Goal: Task Accomplishment & Management: Manage account settings

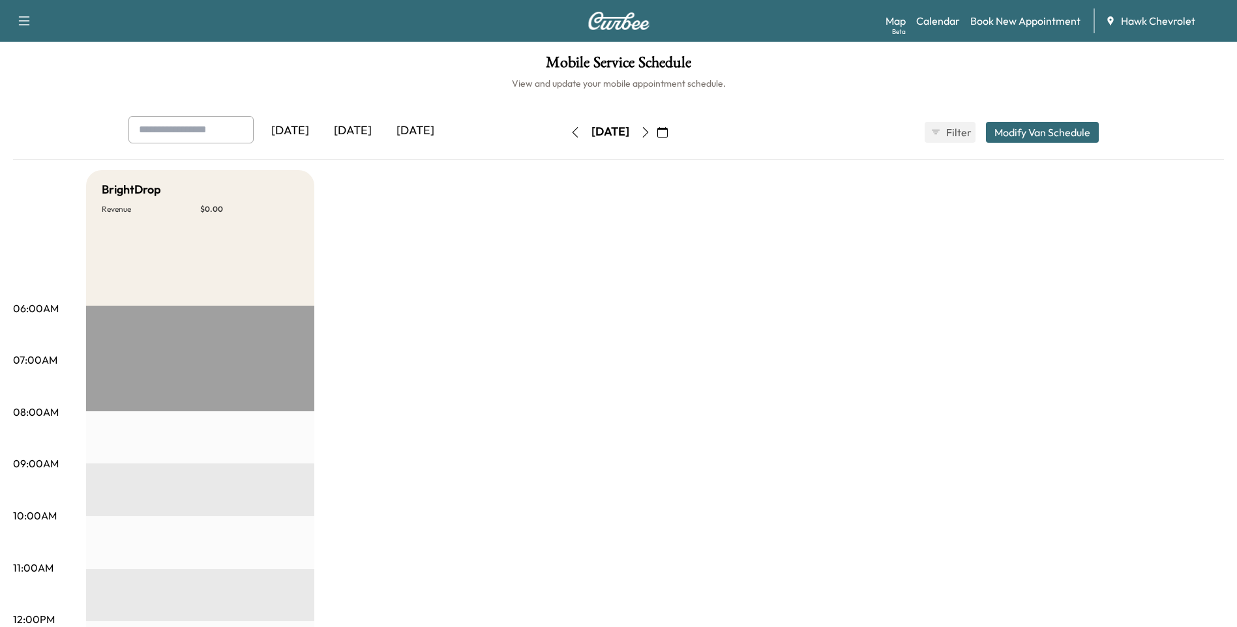
click at [673, 134] on button "button" at bounding box center [662, 132] width 22 height 21
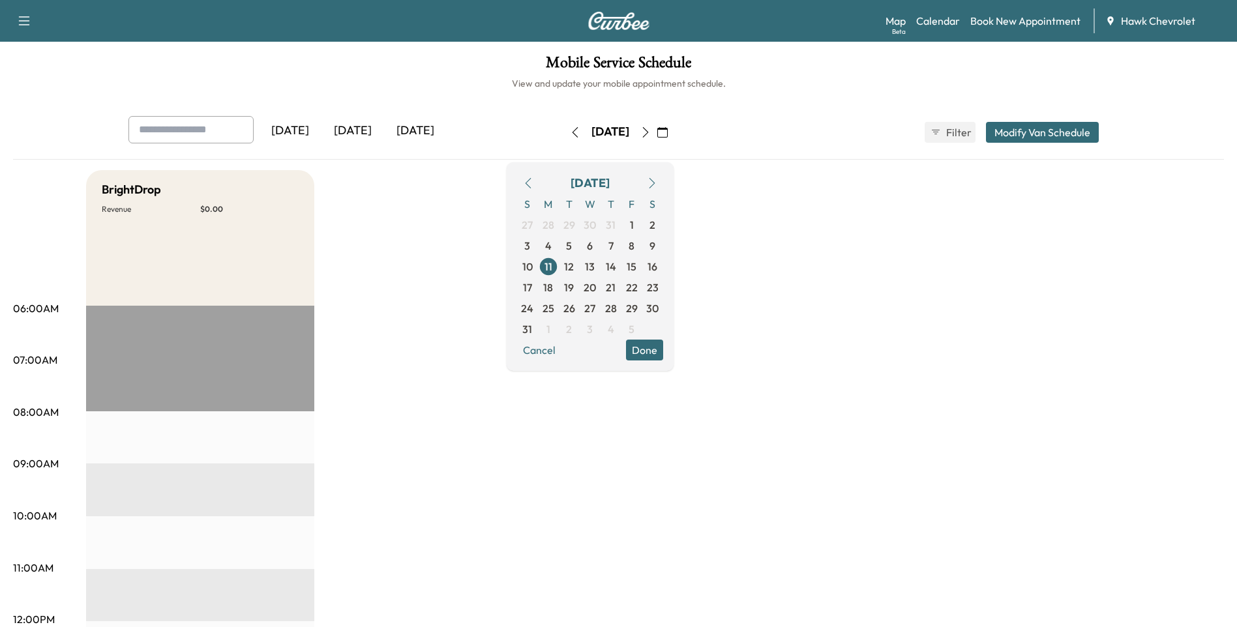
click at [657, 183] on icon "button" at bounding box center [652, 183] width 10 height 10
click at [621, 265] on span "18" at bounding box center [610, 266] width 21 height 21
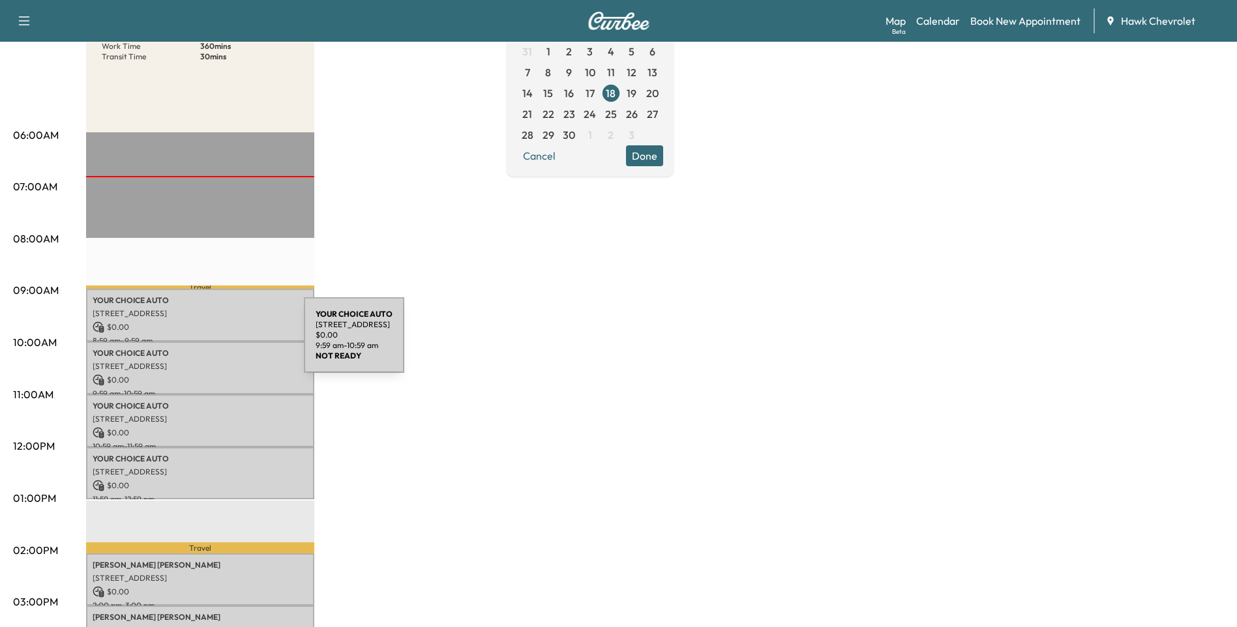
scroll to position [174, 0]
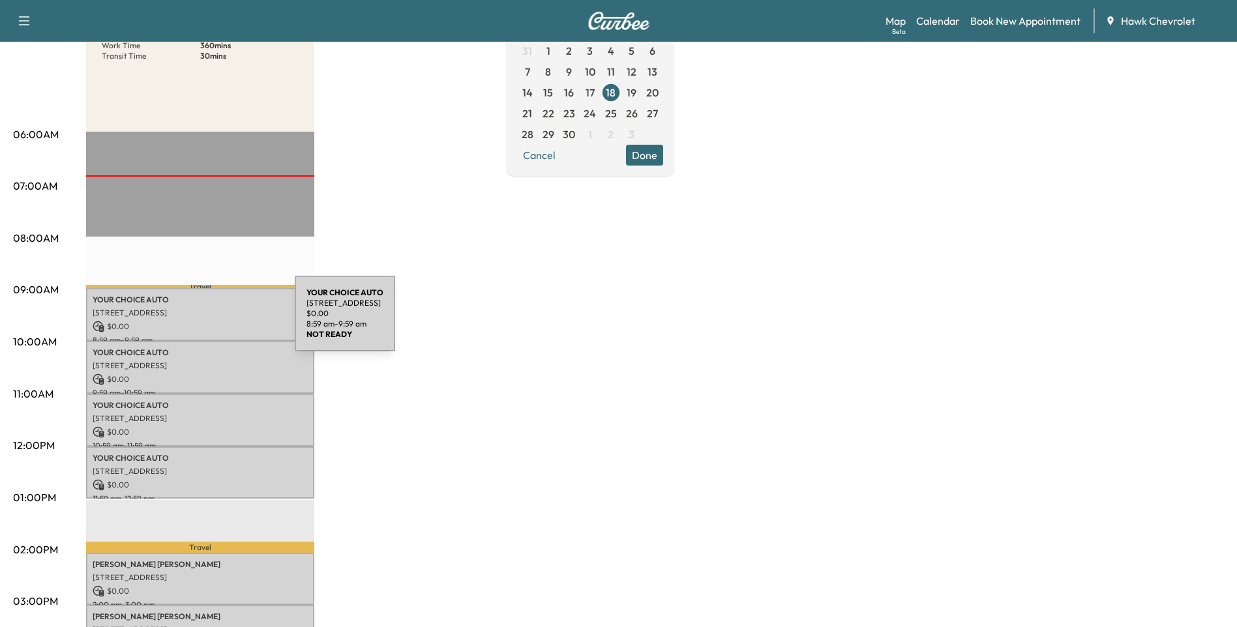
click at [197, 321] on p "$ 0.00" at bounding box center [200, 327] width 215 height 12
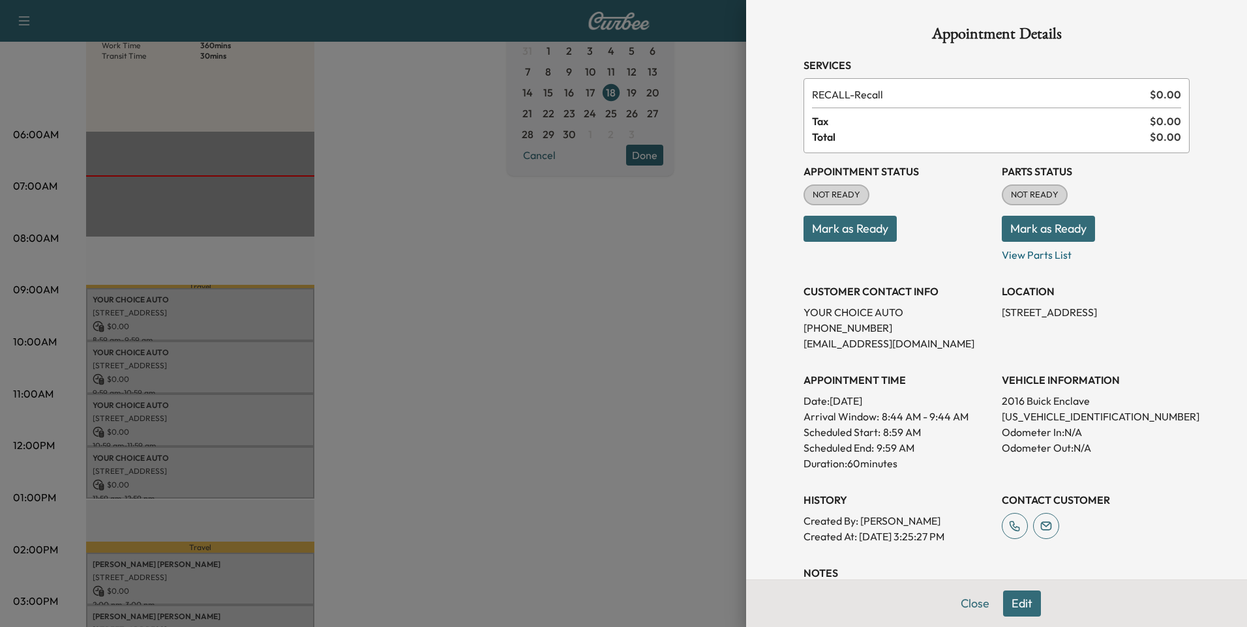
click at [826, 233] on button "Mark as Ready" at bounding box center [849, 229] width 93 height 26
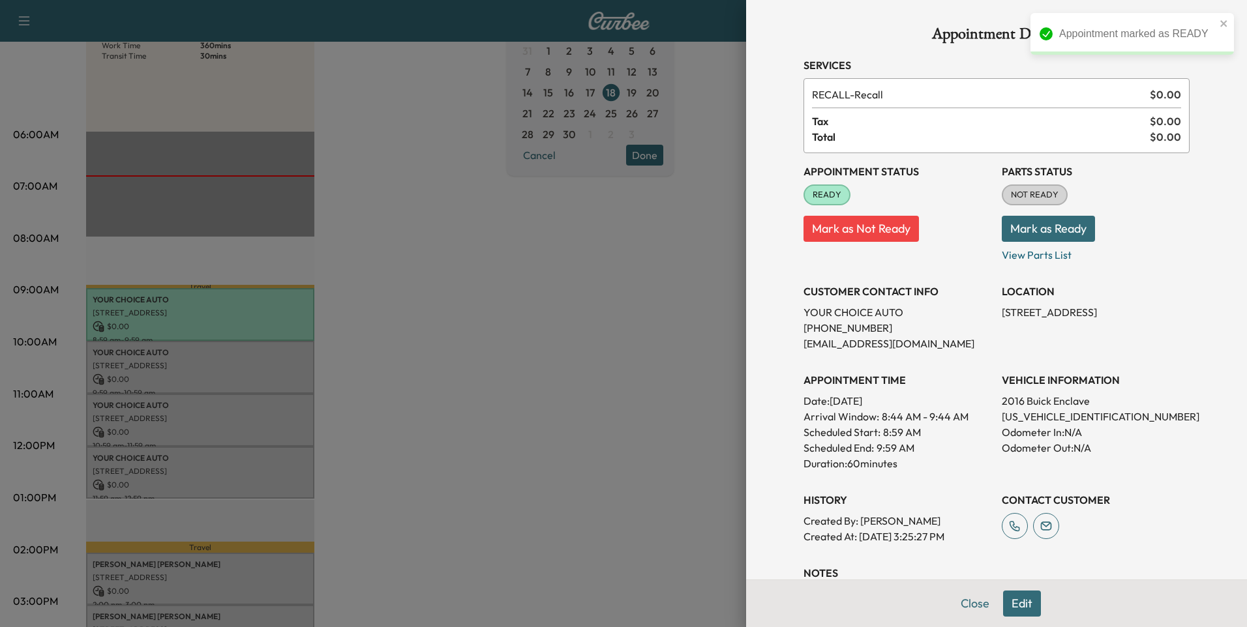
click at [1018, 233] on button "Mark as Ready" at bounding box center [1047, 229] width 93 height 26
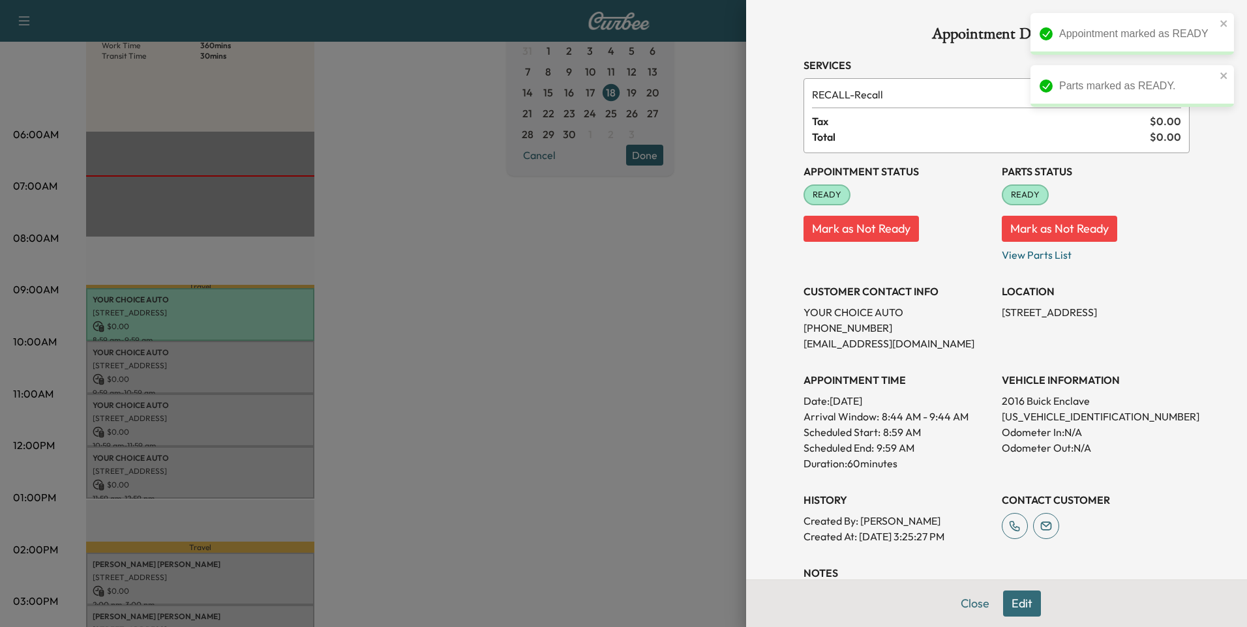
click at [244, 370] on div at bounding box center [623, 313] width 1247 height 627
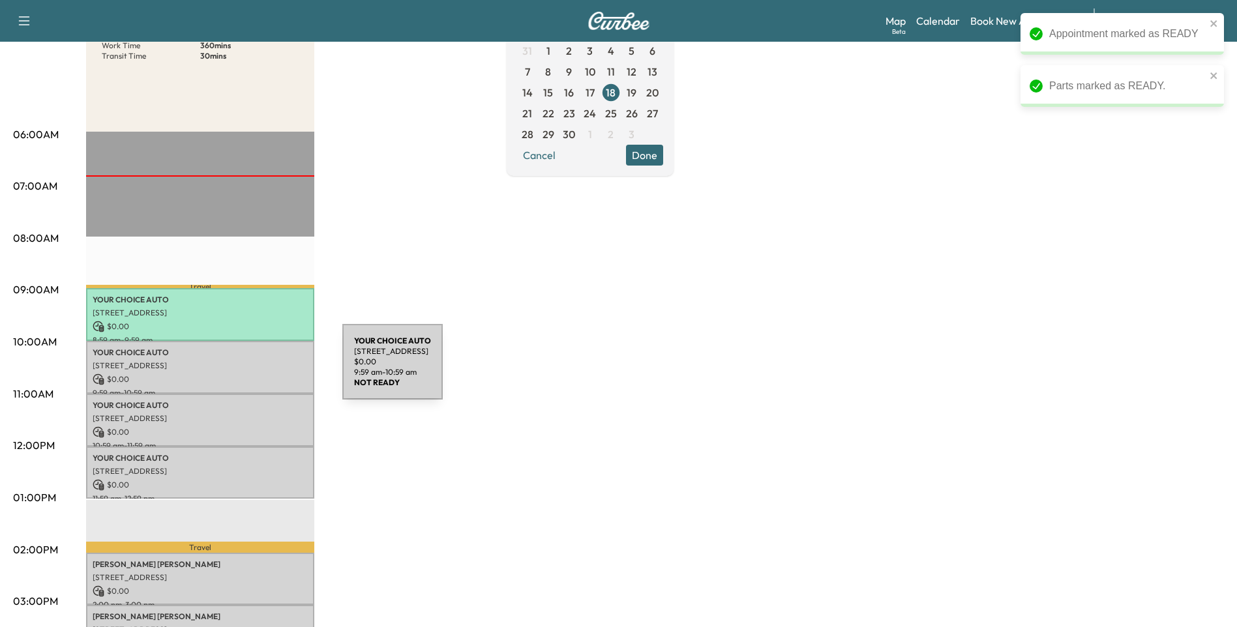
click at [244, 370] on div "YOUR CHOICE AUTO [STREET_ADDRESS] $ 0.00 9:59 am - 10:59 am" at bounding box center [200, 367] width 228 height 53
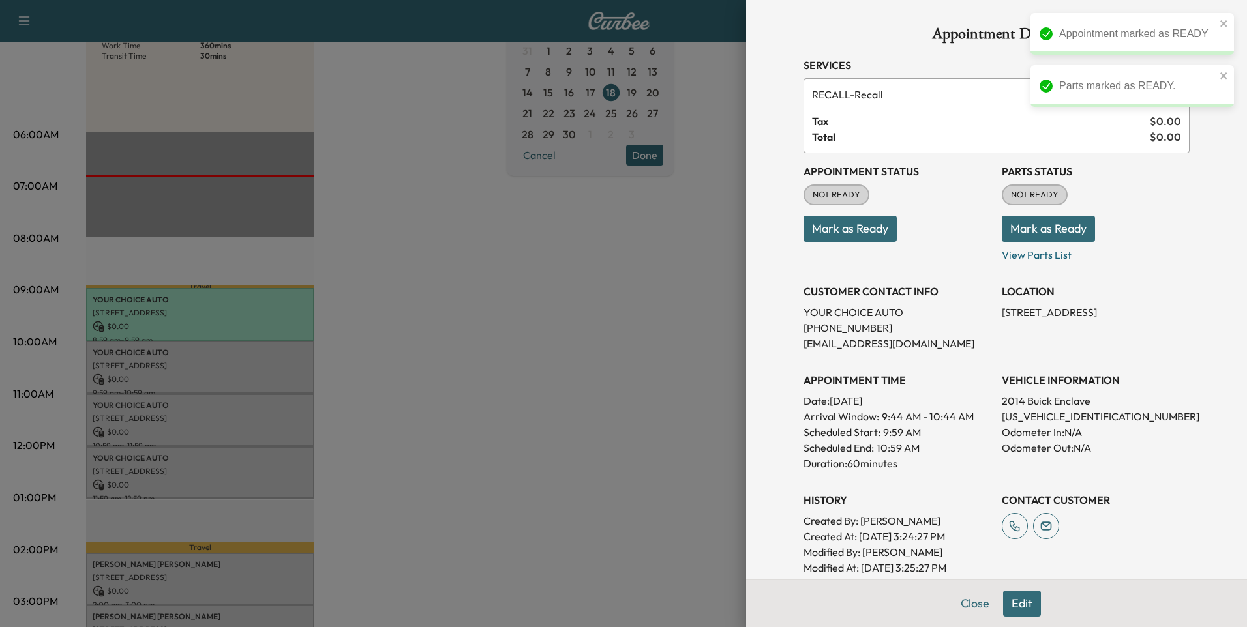
click at [877, 236] on button "Mark as Ready" at bounding box center [849, 229] width 93 height 26
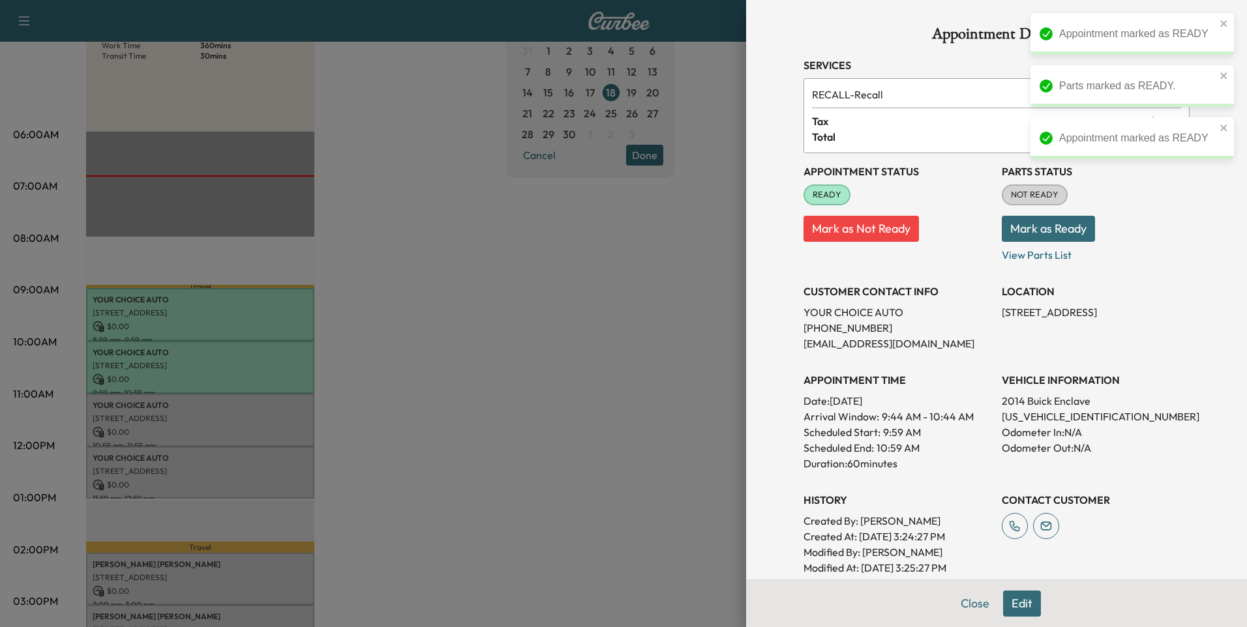
click at [1043, 235] on button "Mark as Ready" at bounding box center [1047, 229] width 93 height 26
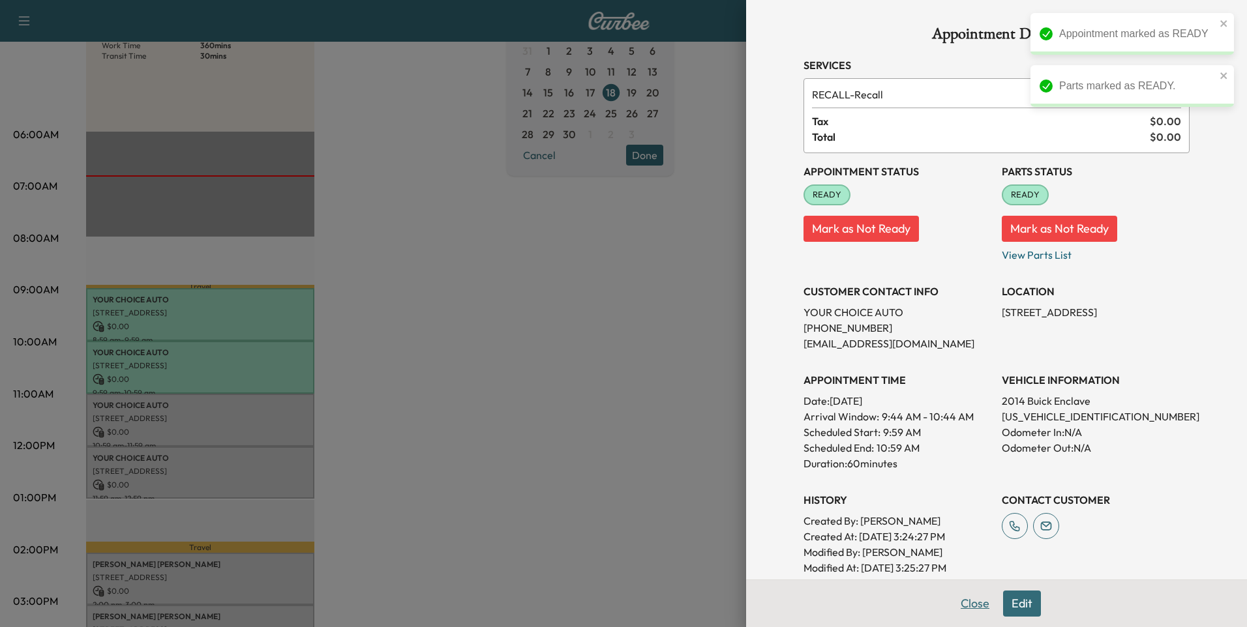
click at [960, 604] on button "Close" at bounding box center [975, 604] width 46 height 26
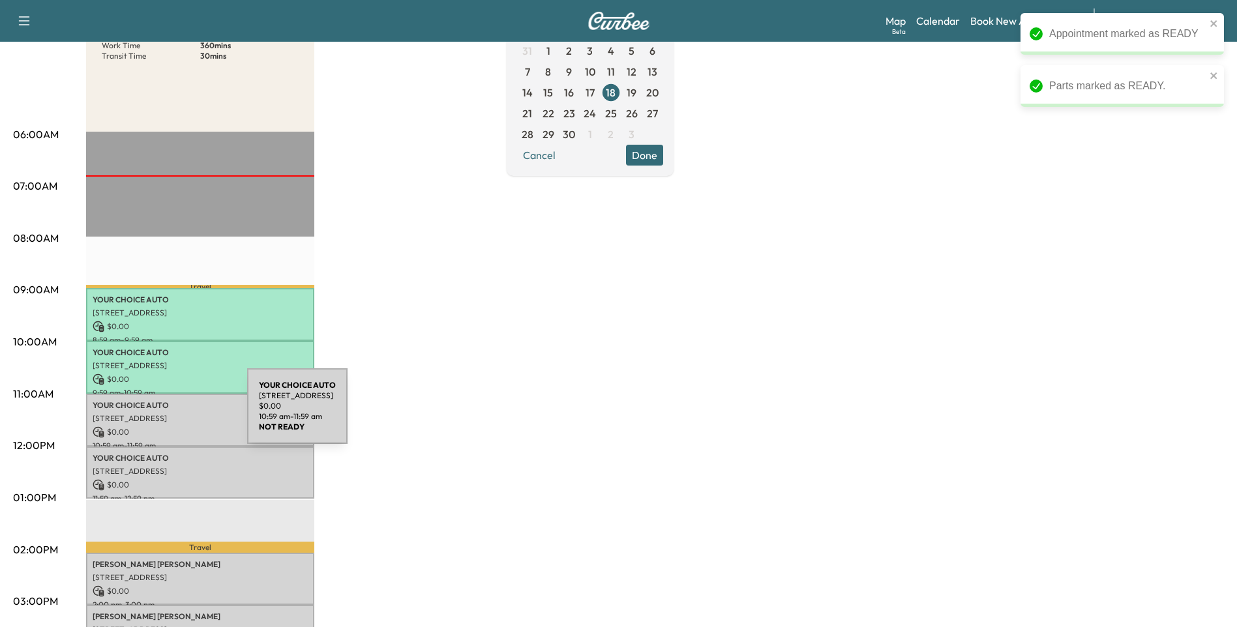
click at [153, 413] on p "[STREET_ADDRESS]" at bounding box center [200, 418] width 215 height 10
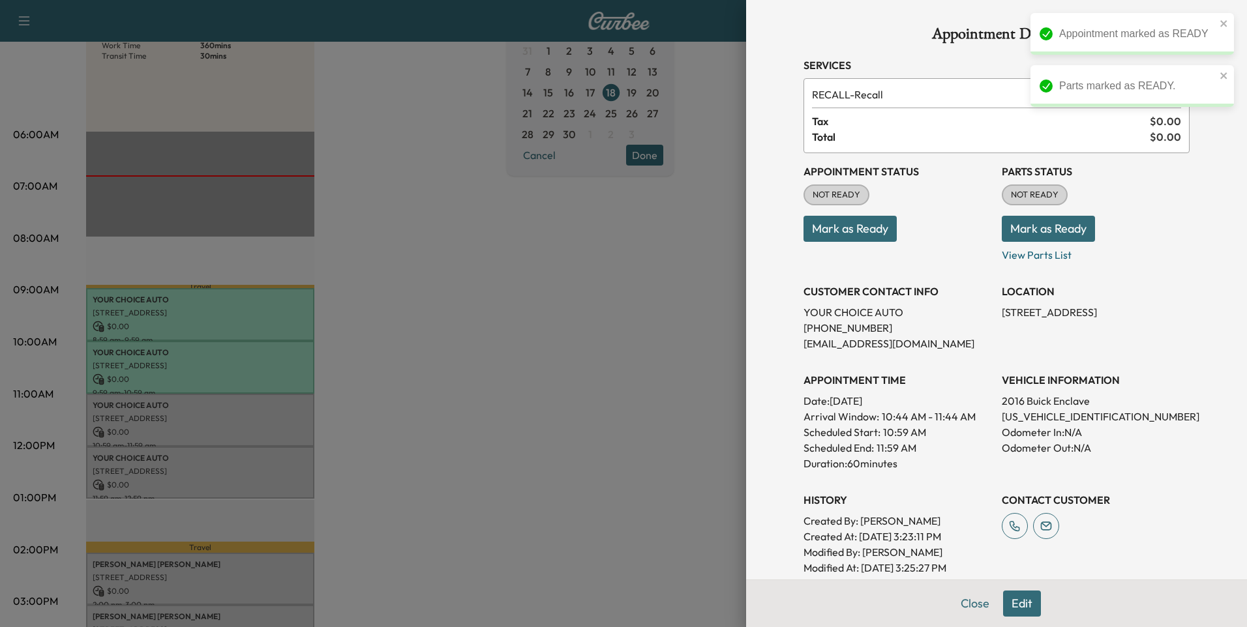
click at [863, 238] on button "Mark as Ready" at bounding box center [849, 229] width 93 height 26
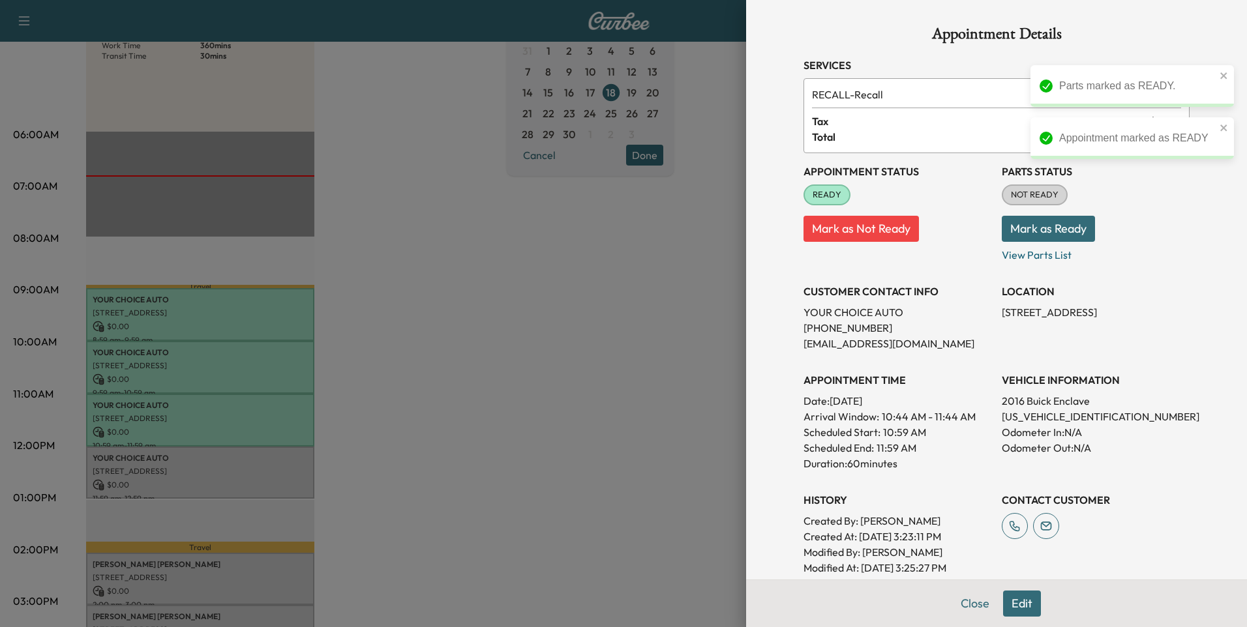
click at [1054, 233] on button "Mark as Ready" at bounding box center [1047, 229] width 93 height 26
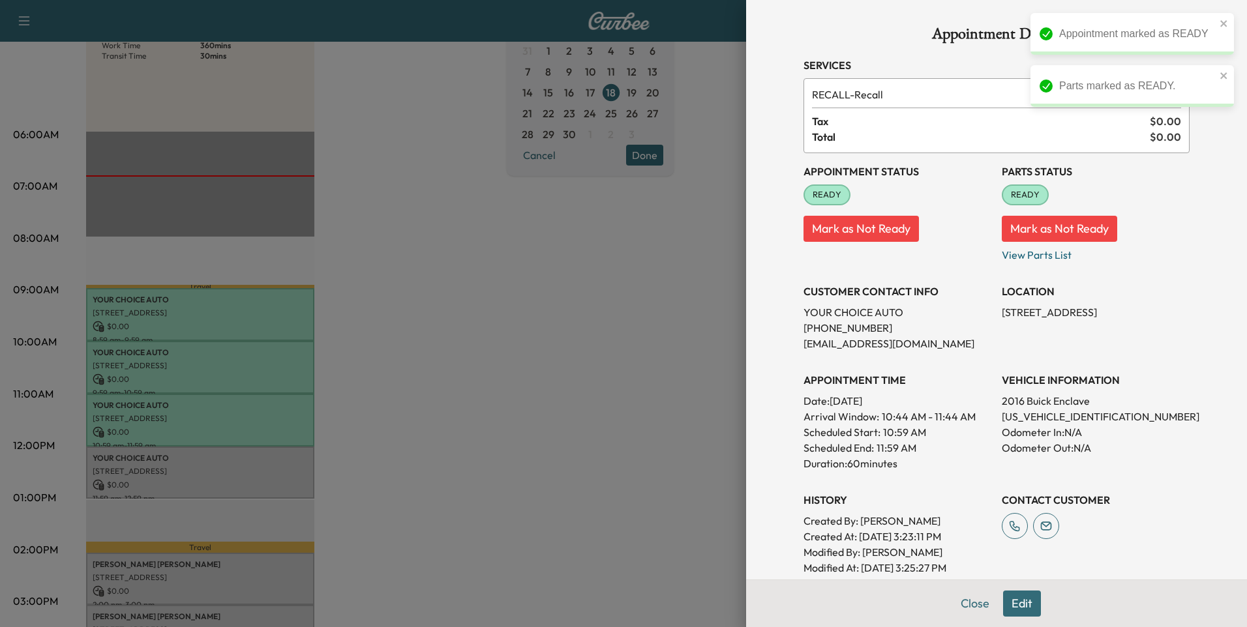
click at [516, 389] on div at bounding box center [623, 313] width 1247 height 627
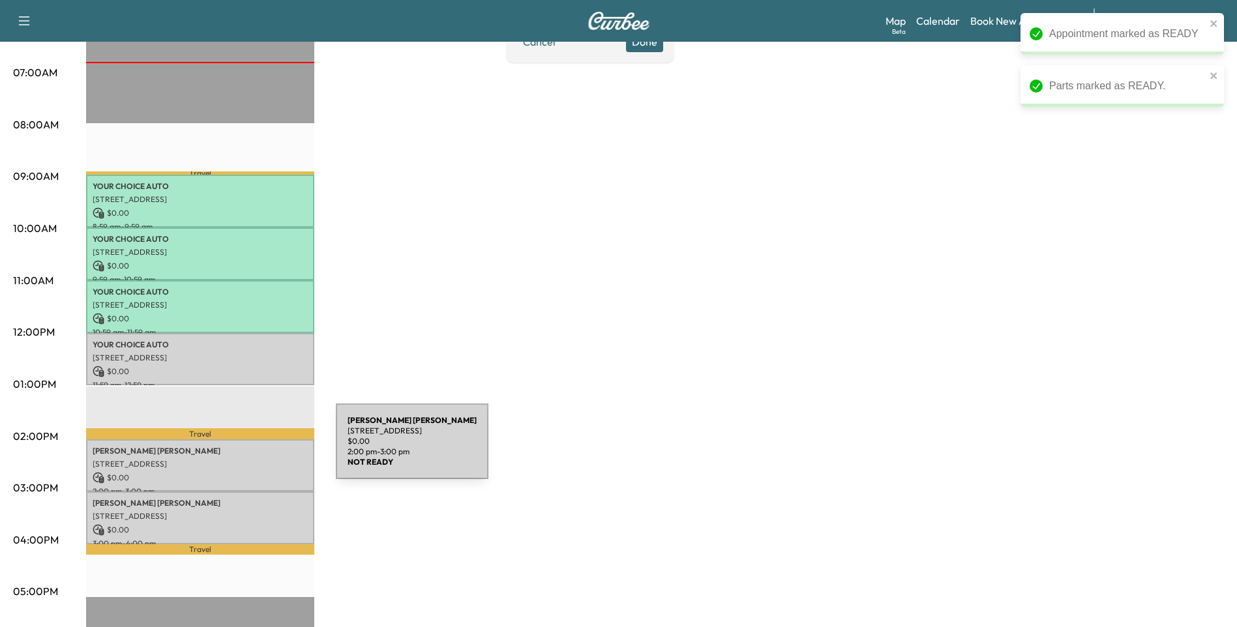
scroll to position [304, 0]
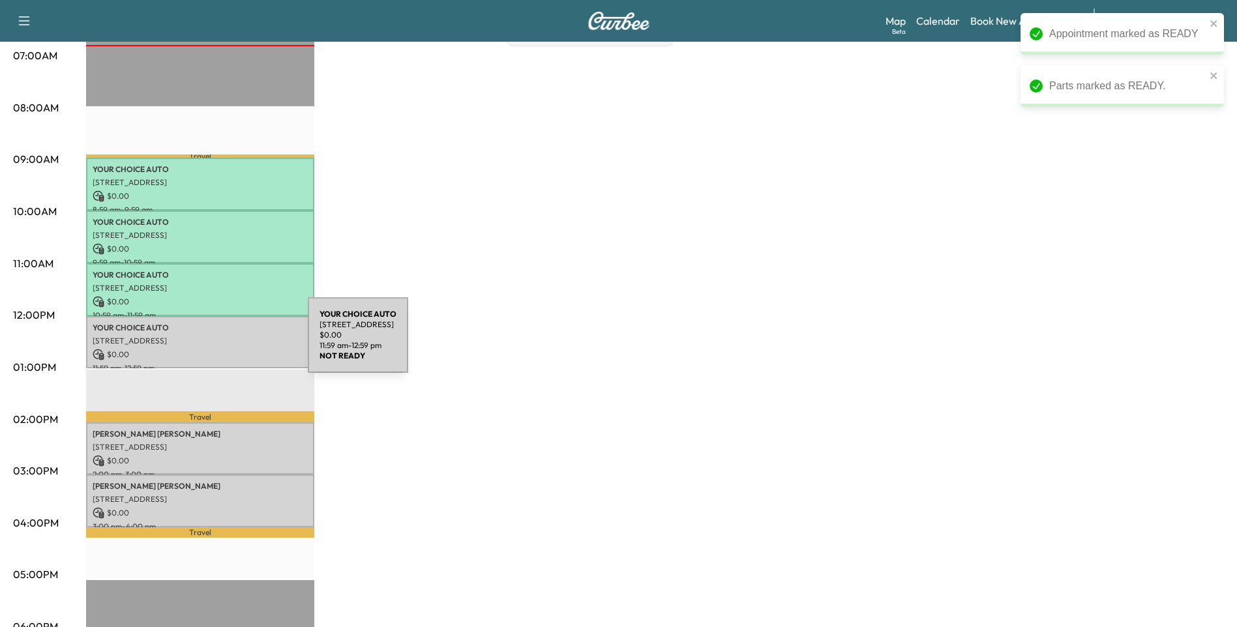
click at [210, 343] on div "YOUR CHOICE AUTO [STREET_ADDRESS] $ 0.00 11:59 am - 12:59 pm" at bounding box center [200, 342] width 228 height 53
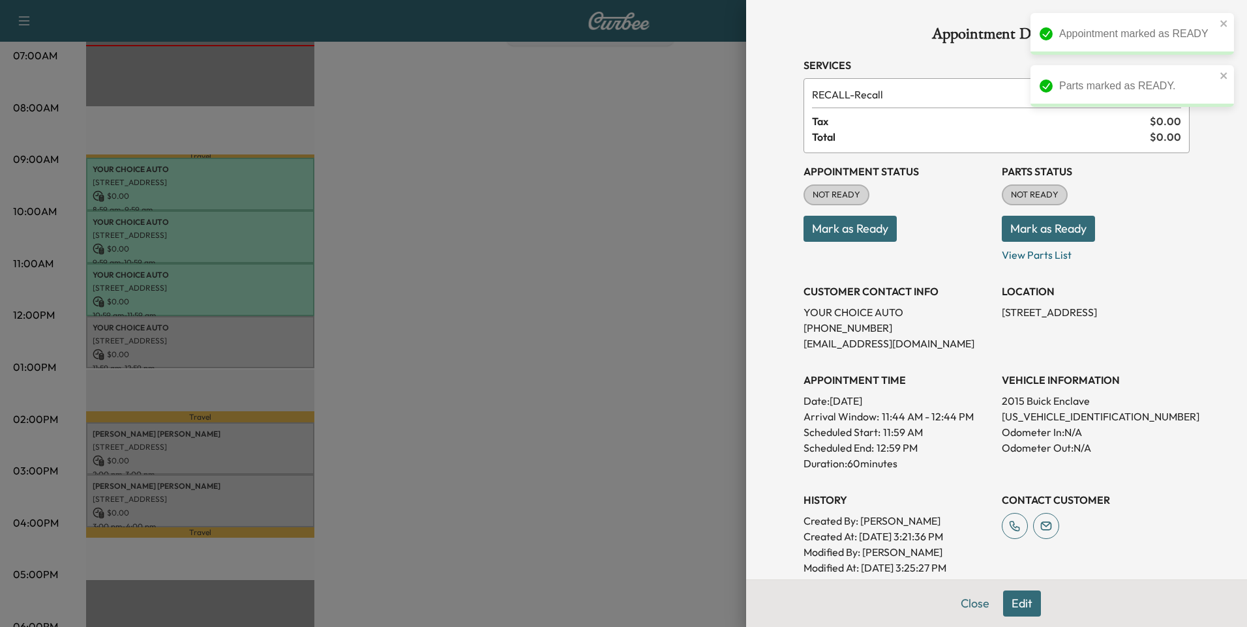
click at [863, 242] on div "Appointment Status NOT READY Mark as Ready" at bounding box center [897, 208] width 188 height 110
click at [865, 236] on button "Mark as Ready" at bounding box center [849, 229] width 93 height 26
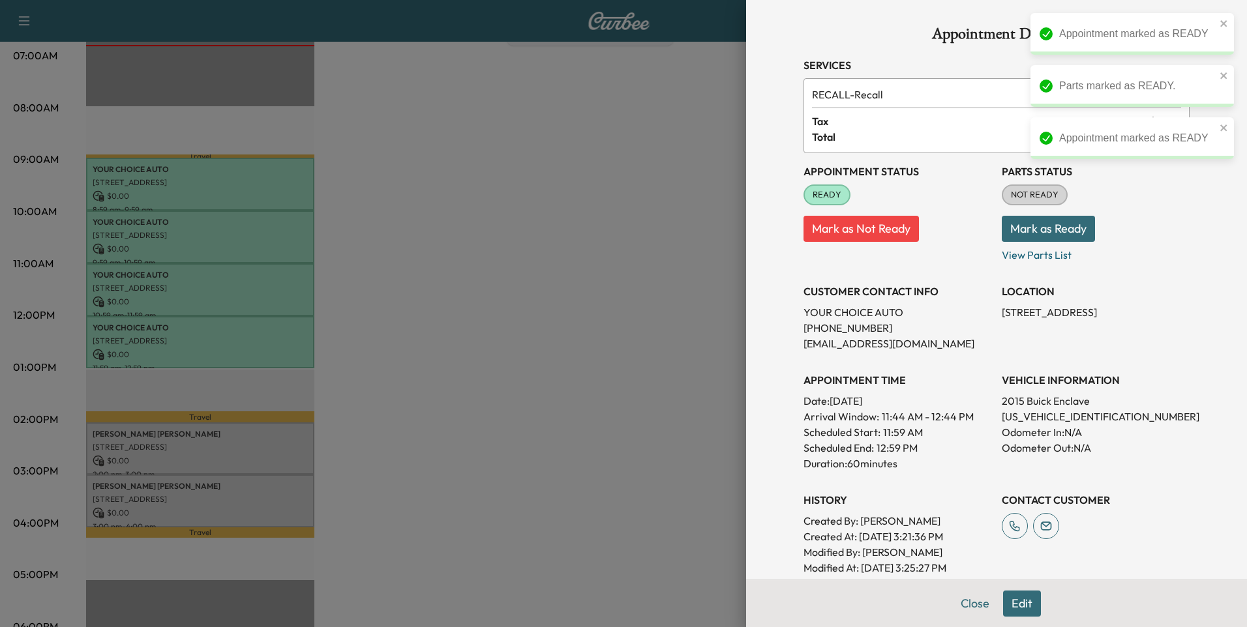
click at [1051, 229] on button "Mark as Ready" at bounding box center [1047, 229] width 93 height 26
click at [597, 338] on div at bounding box center [623, 313] width 1247 height 627
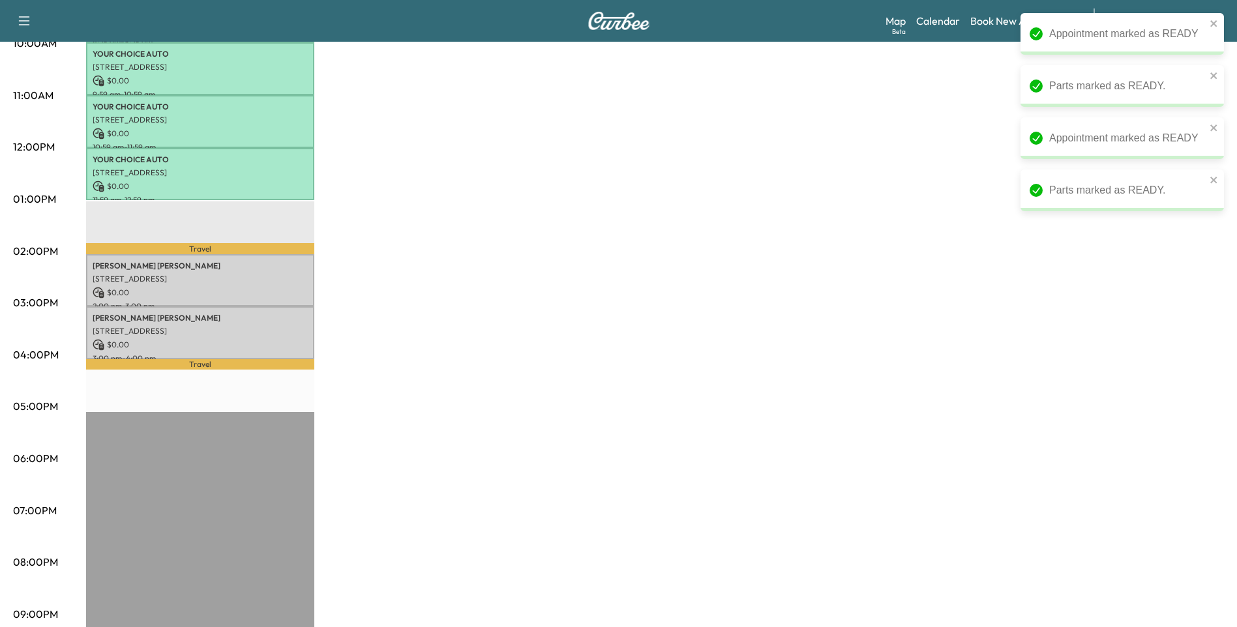
scroll to position [478, 0]
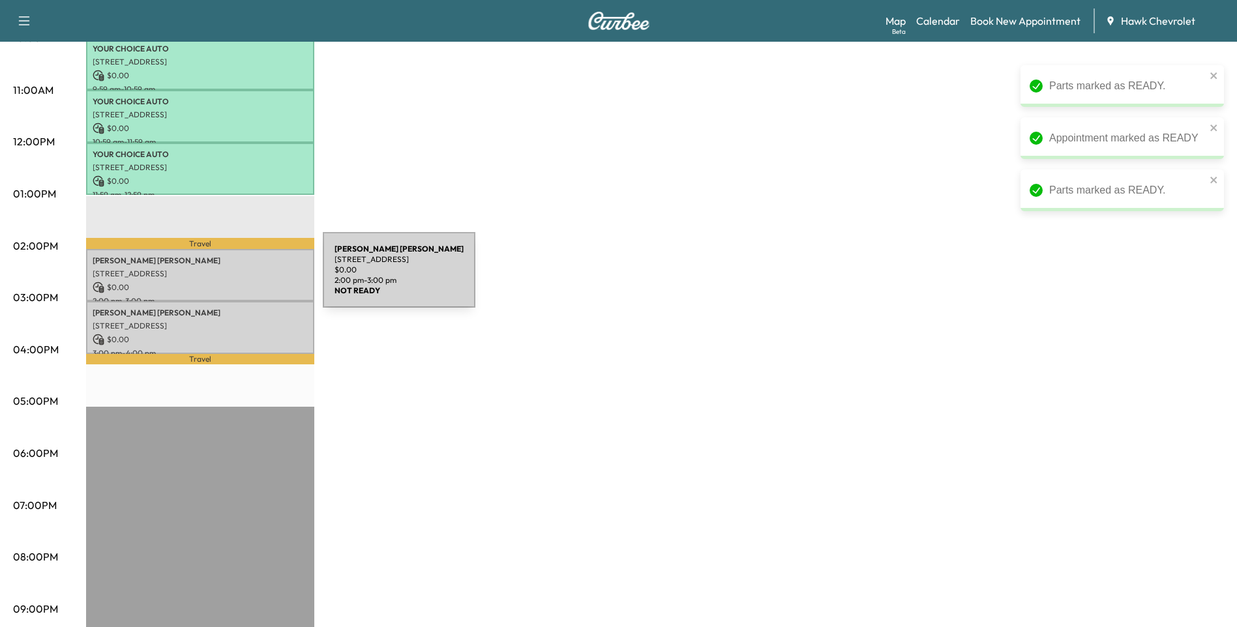
click at [225, 282] on p "$ 0.00" at bounding box center [200, 288] width 215 height 12
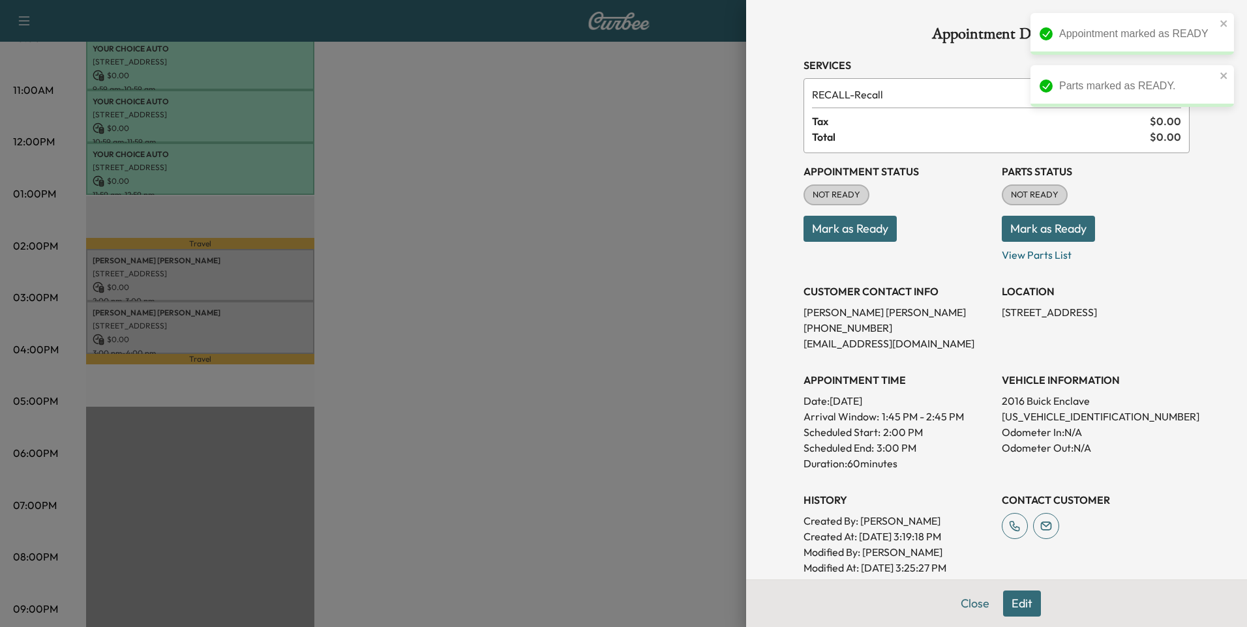
click at [872, 224] on button "Mark as Ready" at bounding box center [849, 229] width 93 height 26
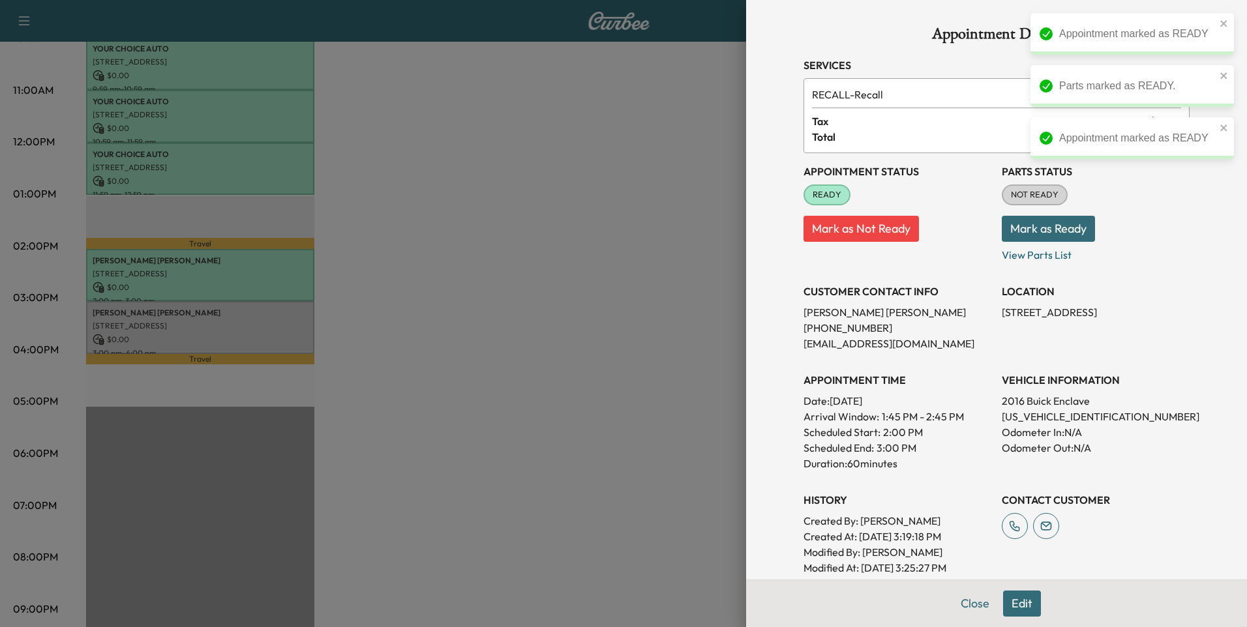
click at [1012, 231] on button "Mark as Ready" at bounding box center [1047, 229] width 93 height 26
click at [546, 362] on div at bounding box center [623, 313] width 1247 height 627
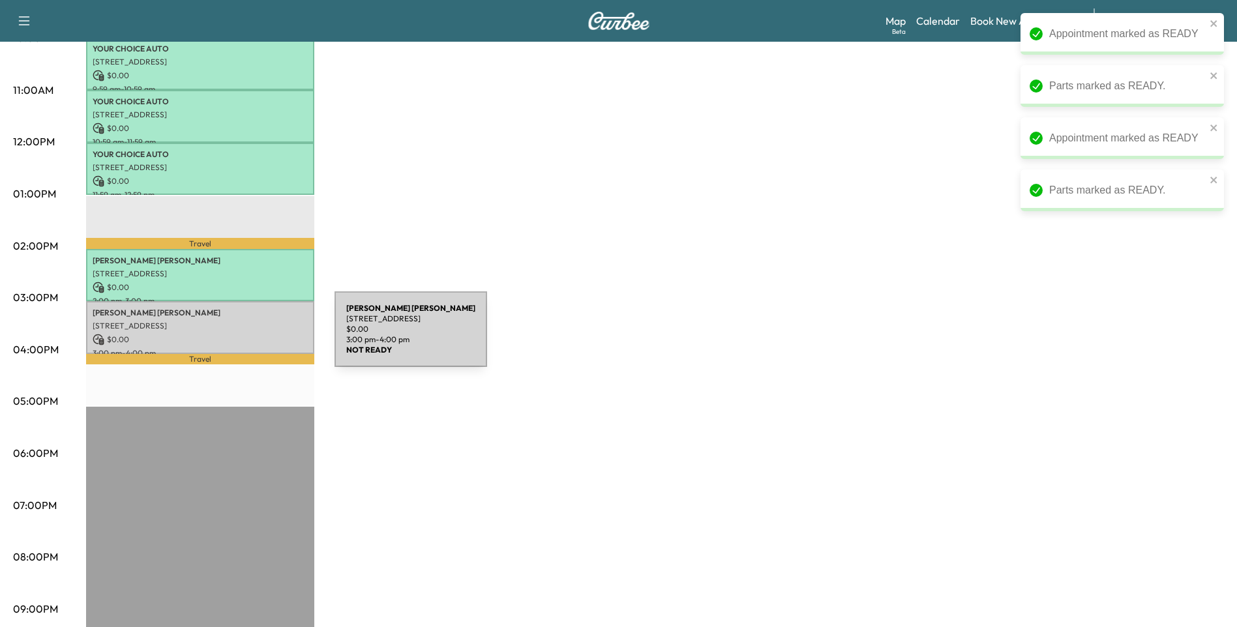
click at [237, 337] on p "$ 0.00" at bounding box center [200, 340] width 215 height 12
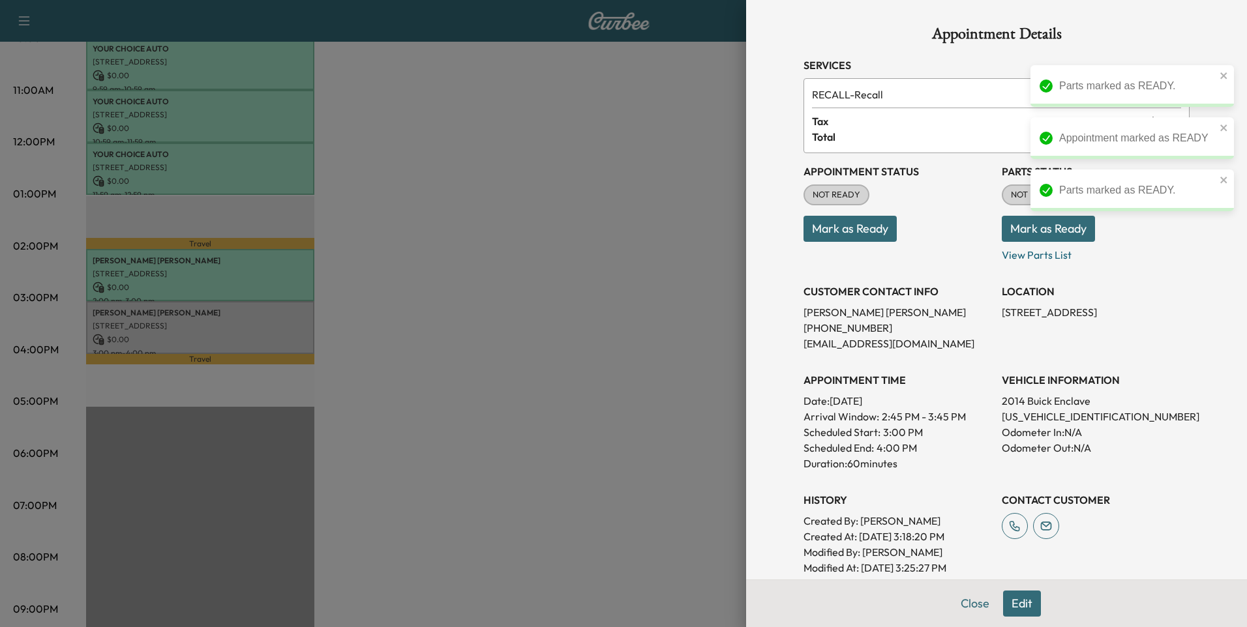
click at [816, 233] on button "Mark as Ready" at bounding box center [849, 229] width 93 height 26
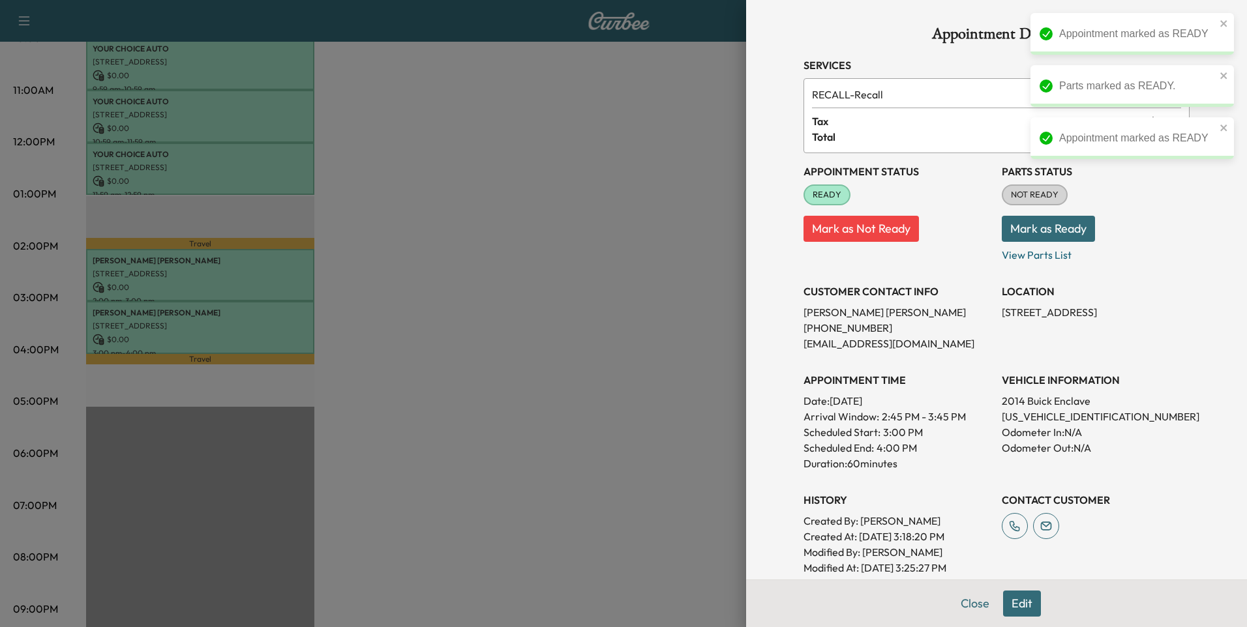
click at [1022, 228] on button "Mark as Ready" at bounding box center [1047, 229] width 93 height 26
click at [477, 381] on div at bounding box center [623, 313] width 1247 height 627
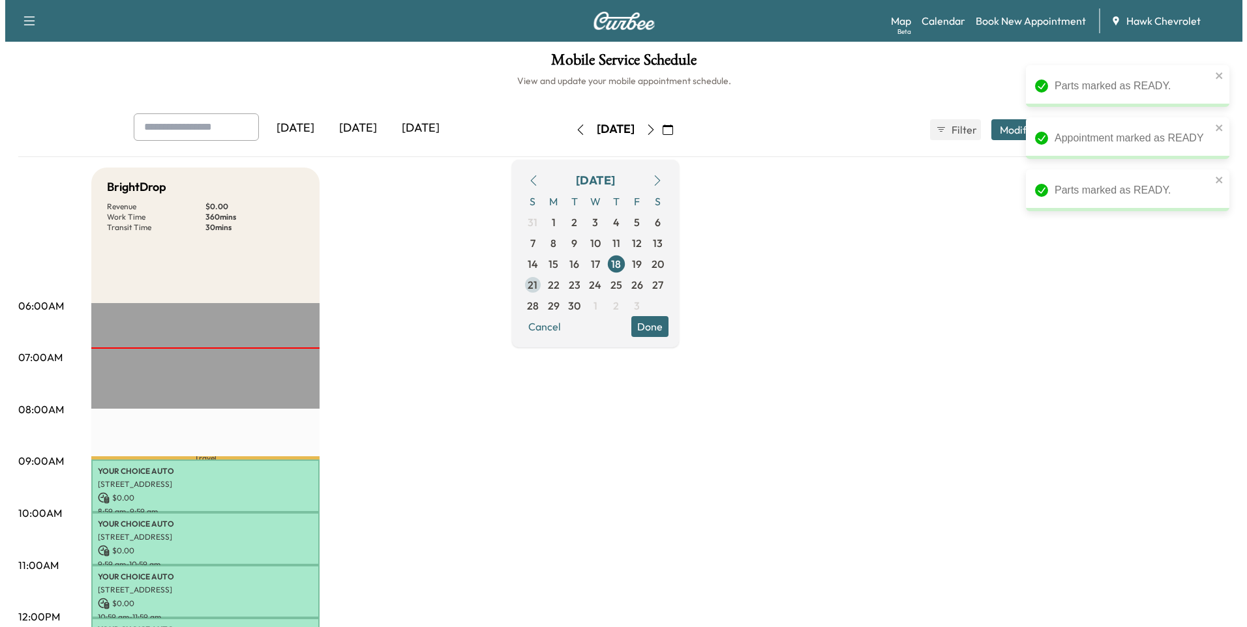
scroll to position [0, 0]
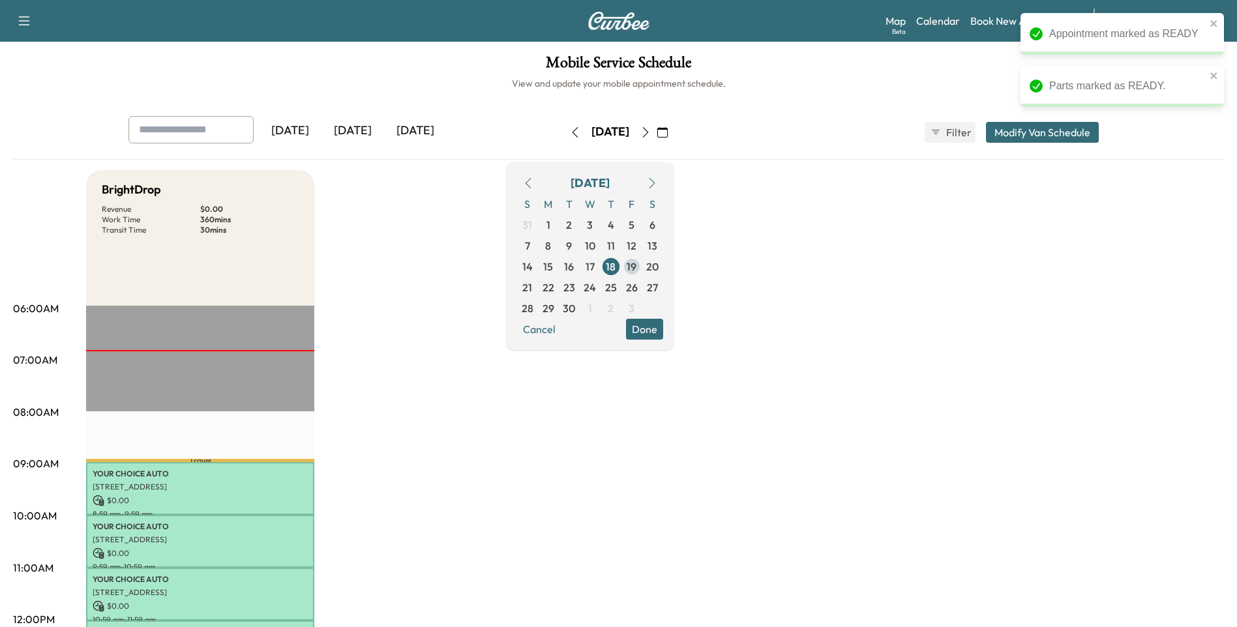
click at [636, 267] on span "19" at bounding box center [632, 267] width 10 height 16
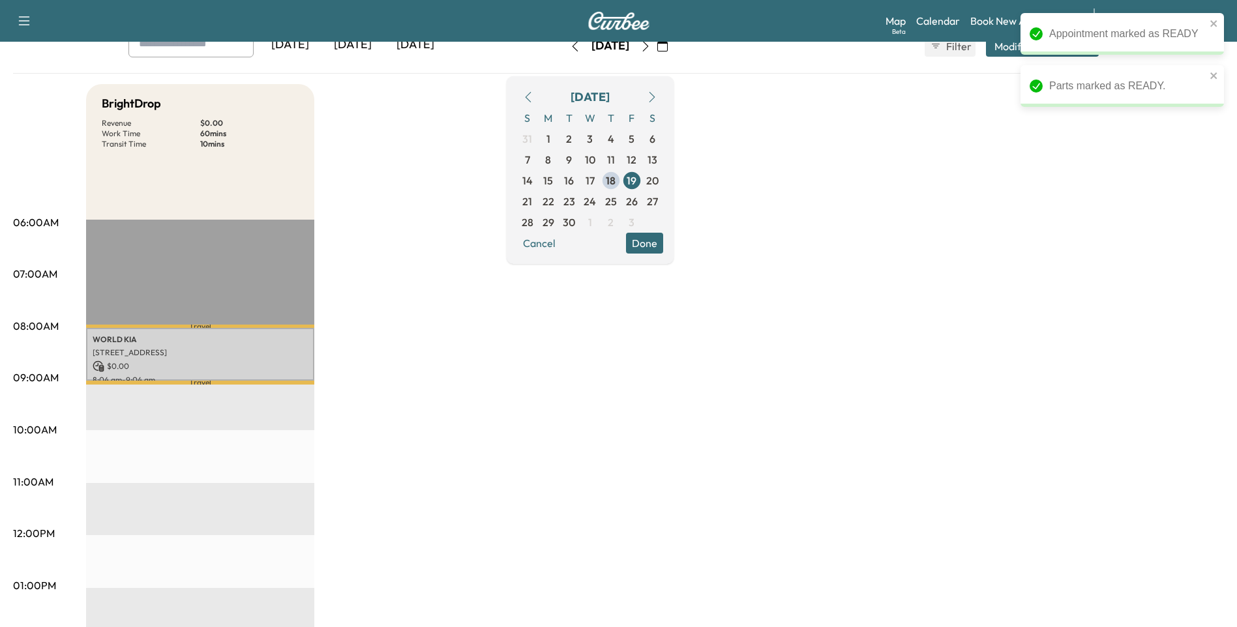
scroll to position [87, 0]
click at [239, 351] on p "[STREET_ADDRESS]" at bounding box center [200, 352] width 215 height 10
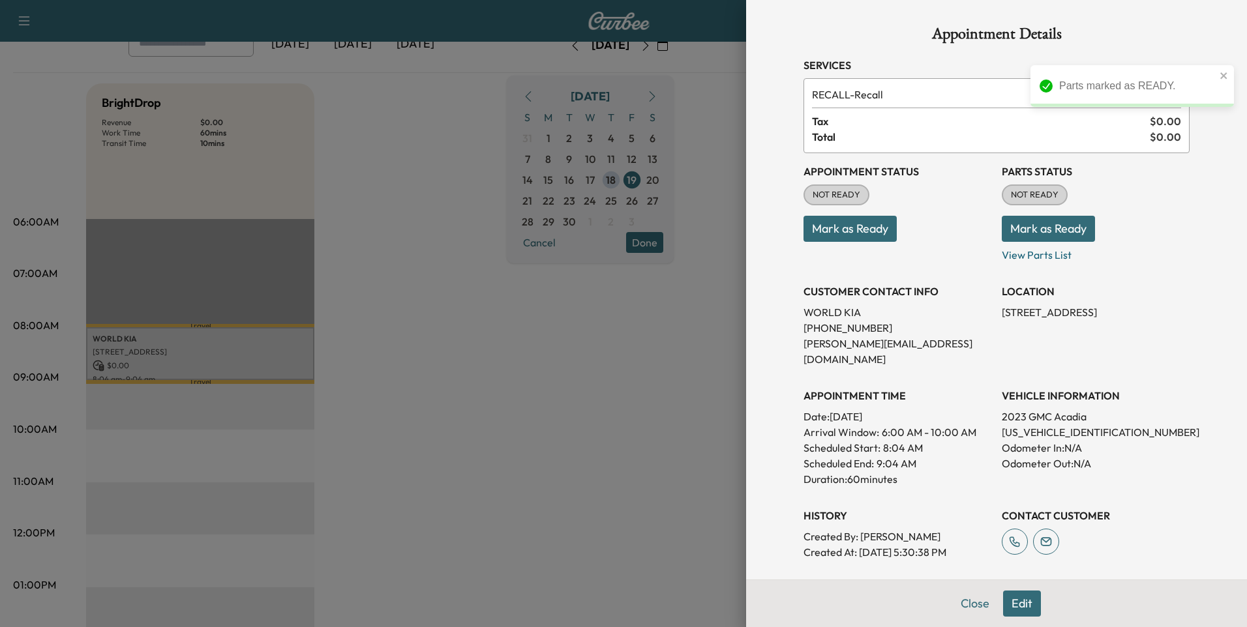
click at [879, 240] on button "Mark as Ready" at bounding box center [849, 229] width 93 height 26
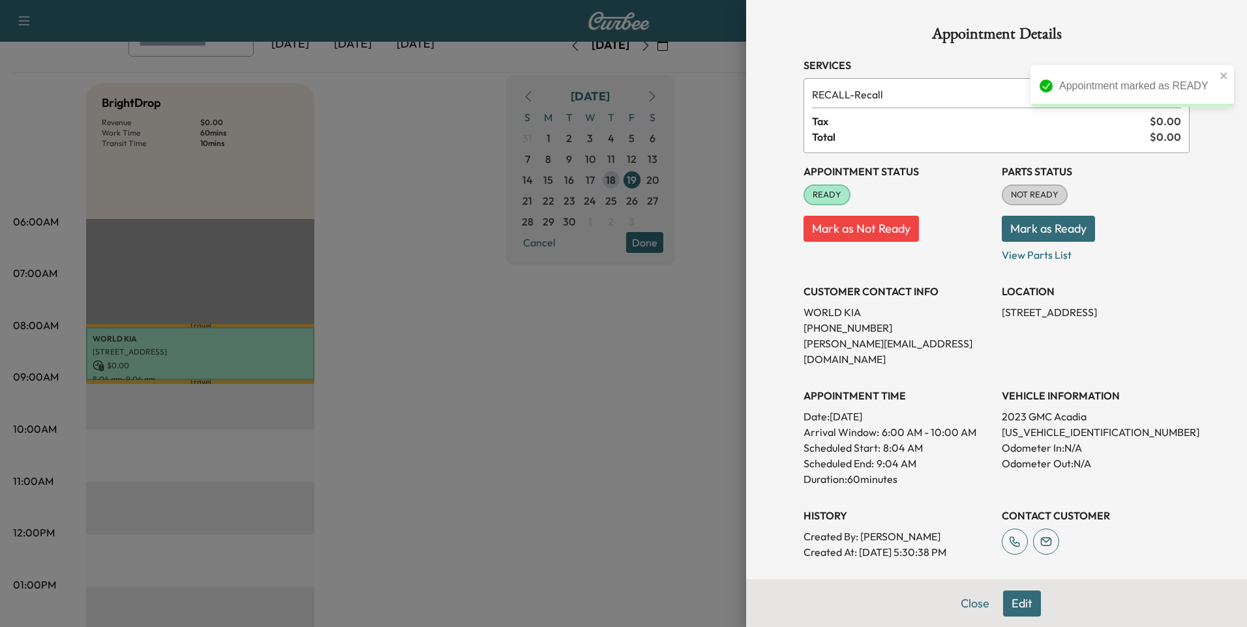
click at [1078, 231] on button "Mark as Ready" at bounding box center [1047, 229] width 93 height 26
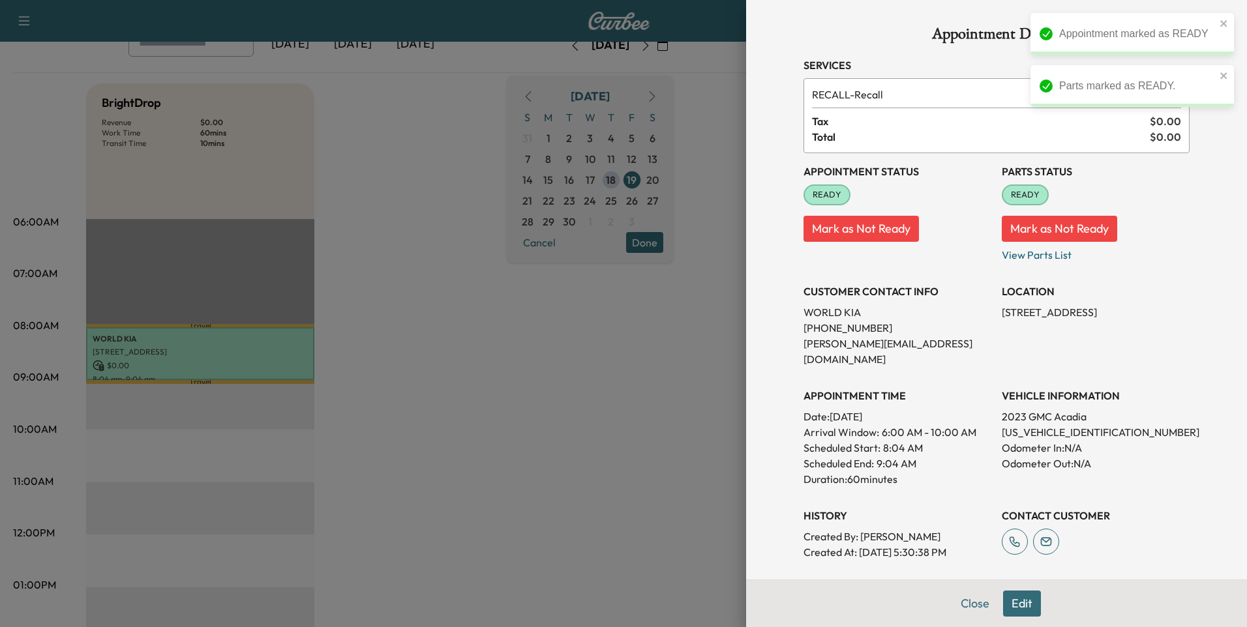
click at [670, 532] on div at bounding box center [623, 313] width 1247 height 627
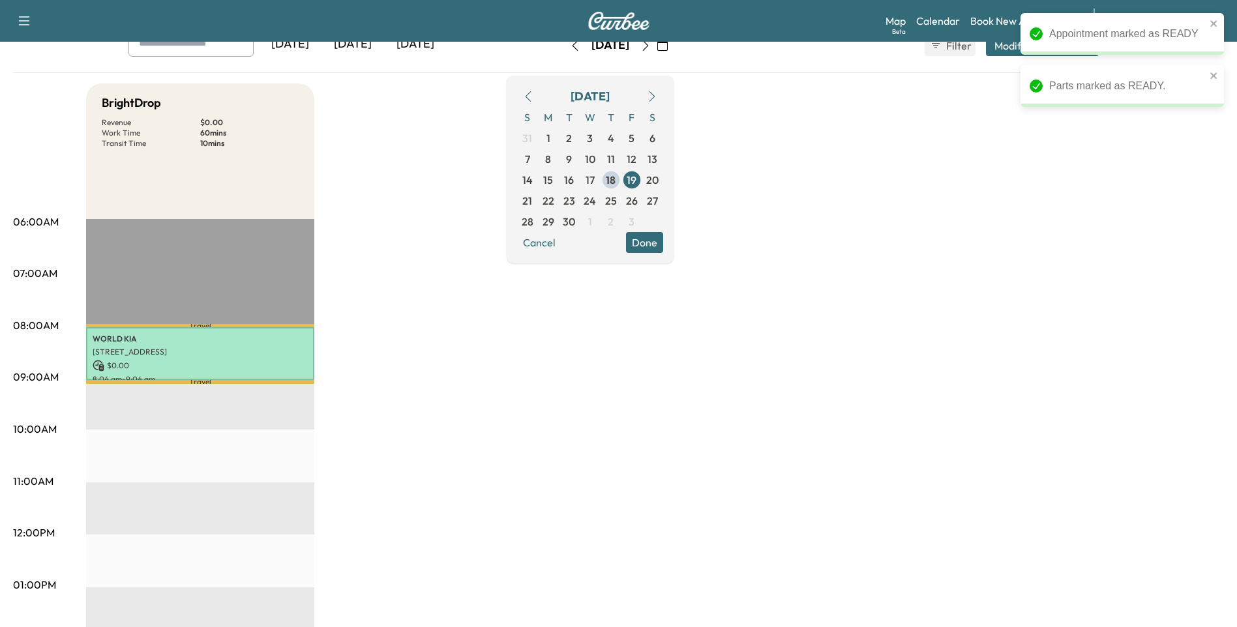
scroll to position [0, 0]
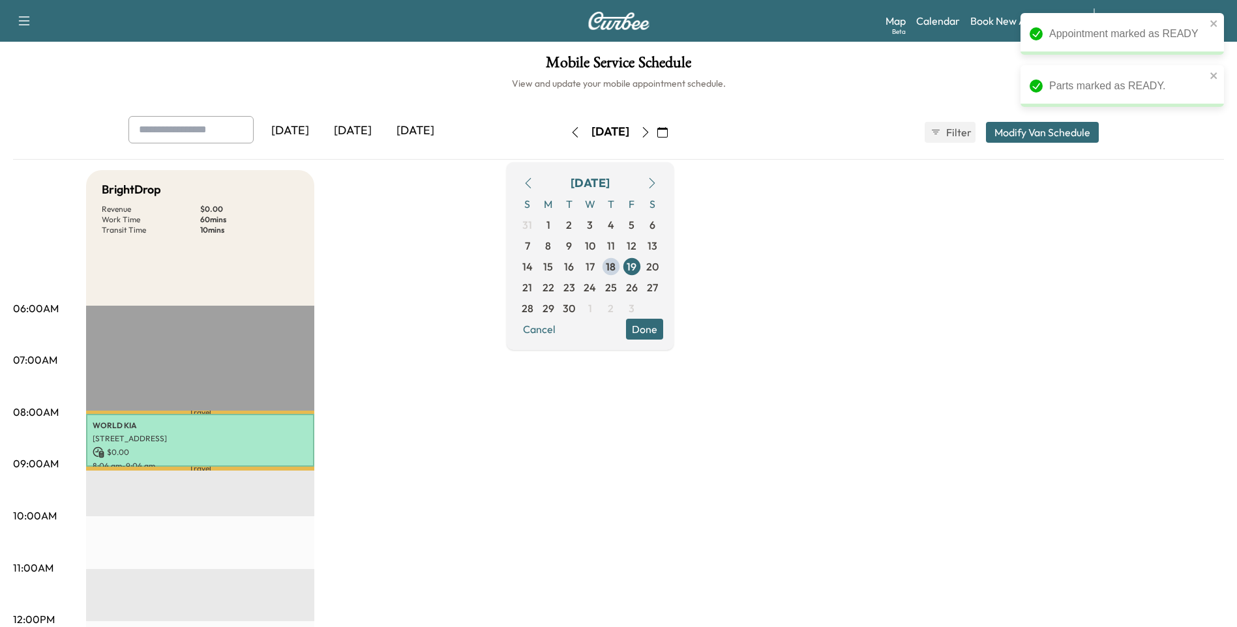
click at [570, 132] on icon "button" at bounding box center [575, 132] width 10 height 10
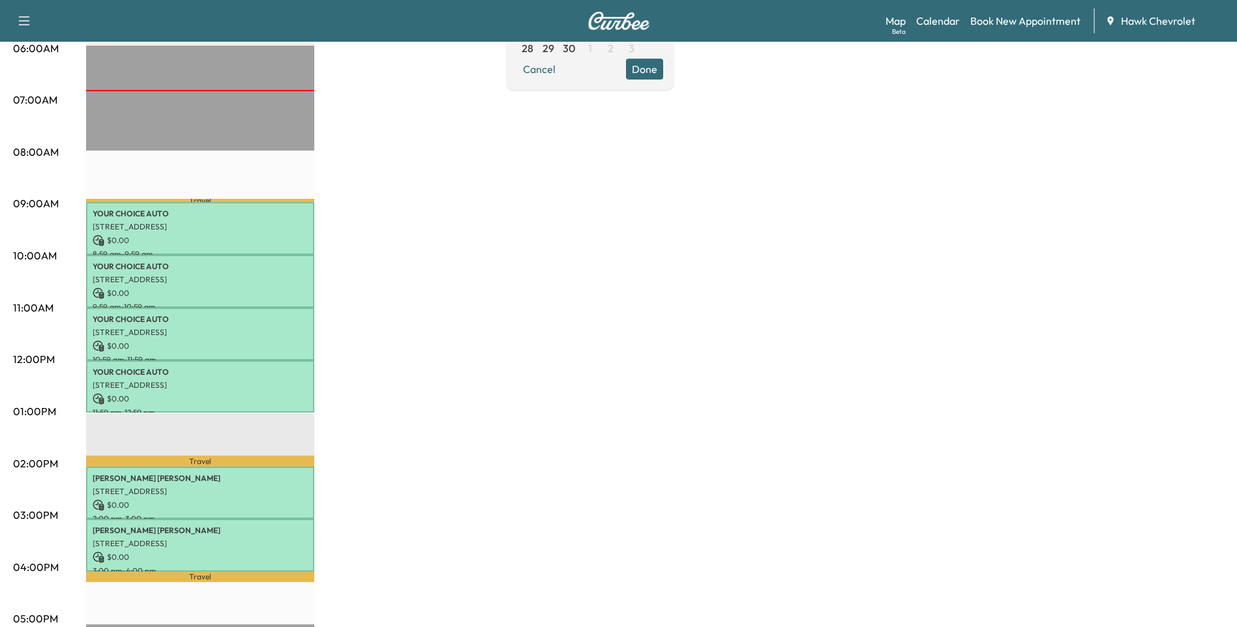
scroll to position [261, 0]
